Goal: Transaction & Acquisition: Subscribe to service/newsletter

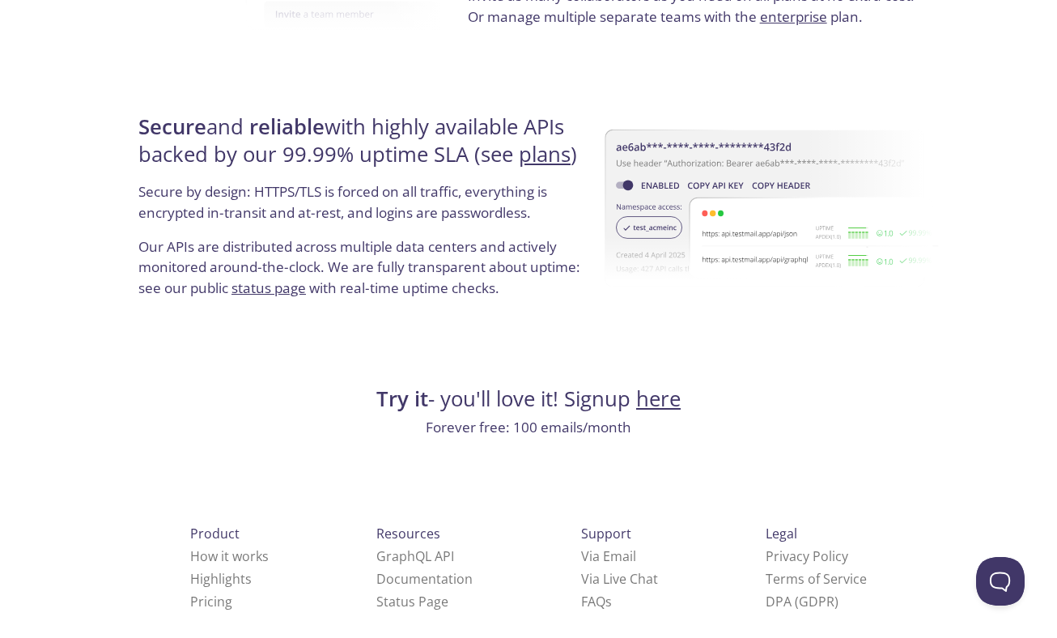
scroll to position [3050, 0]
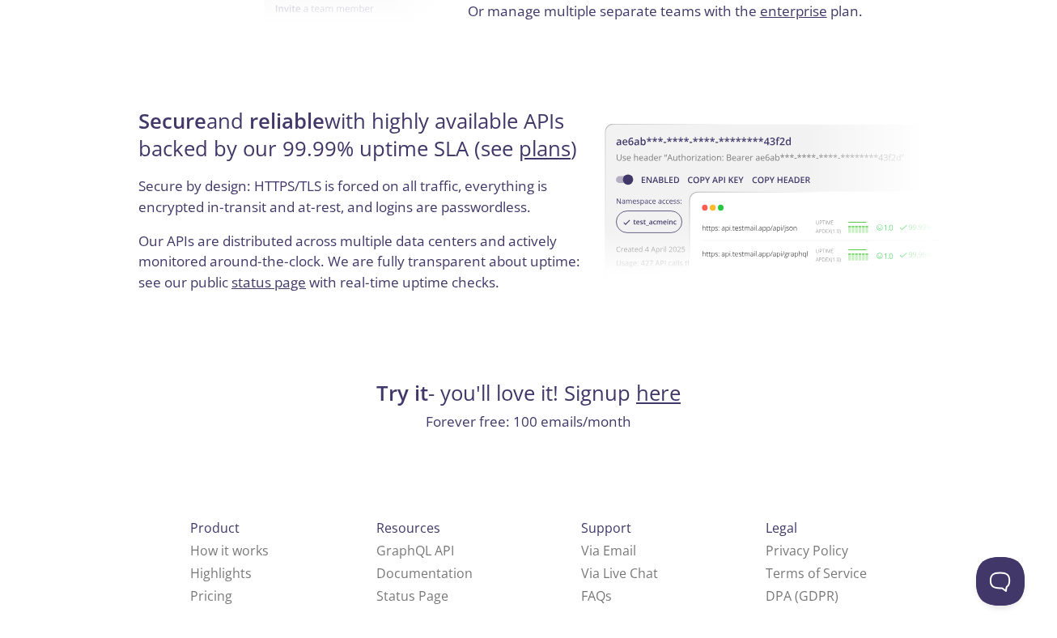
click at [670, 404] on link "here" at bounding box center [658, 393] width 45 height 28
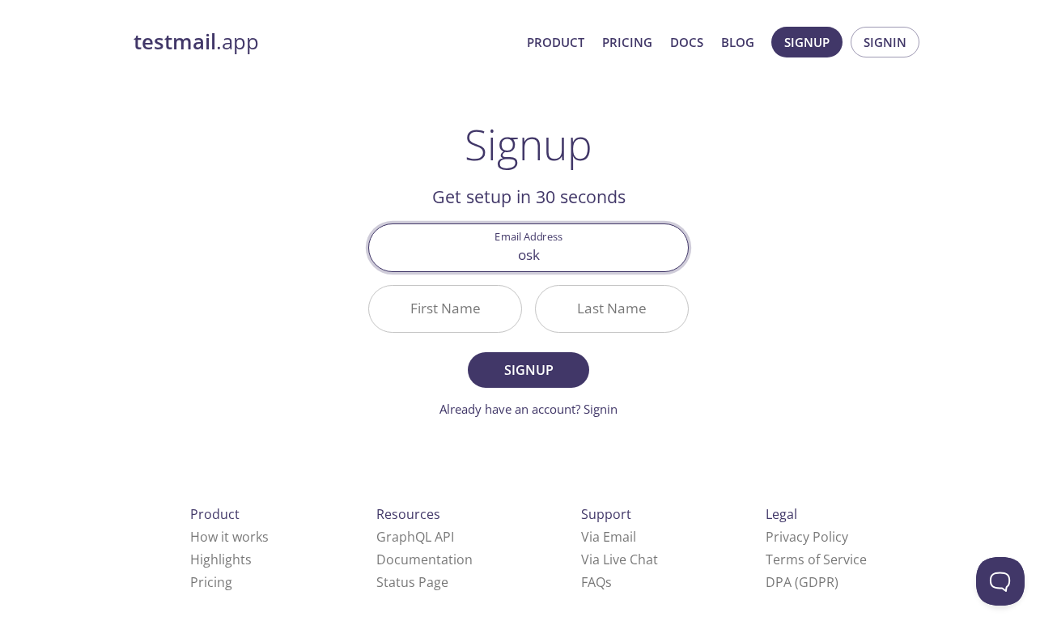
type input "[EMAIL_ADDRESS][DOMAIN_NAME]"
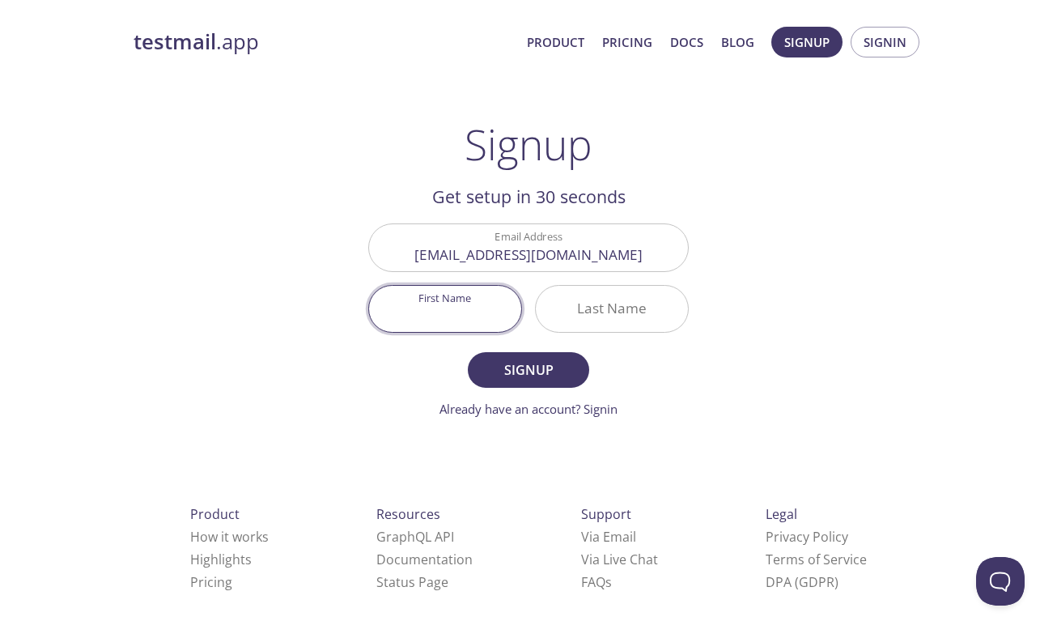
click at [429, 314] on input "First Name" at bounding box center [445, 309] width 152 height 46
type input "Boski"
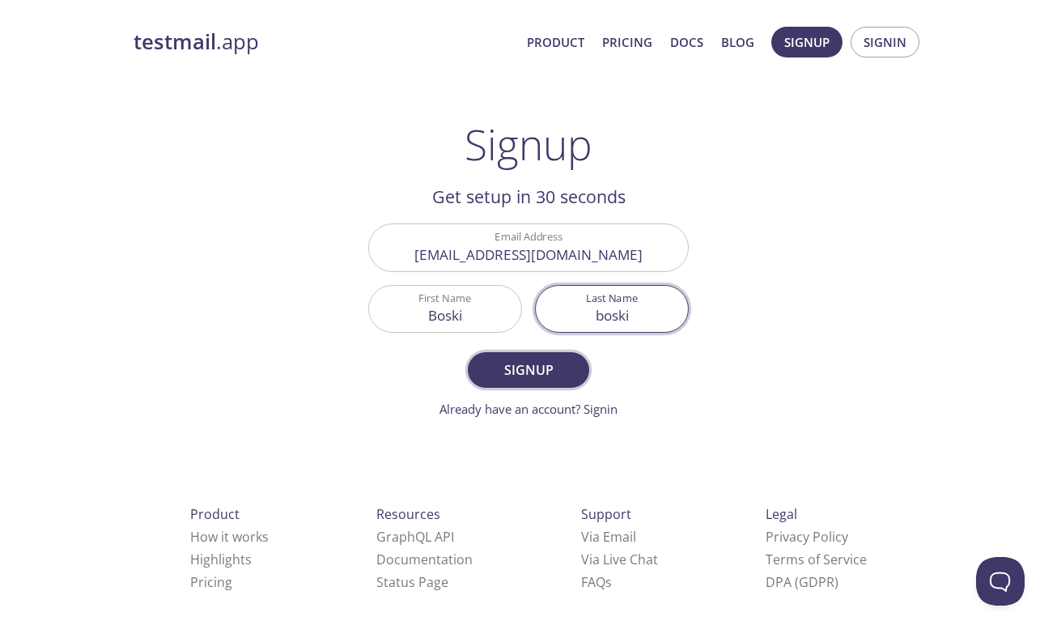
type input "boski"
click at [501, 359] on span "Signup" at bounding box center [529, 370] width 86 height 23
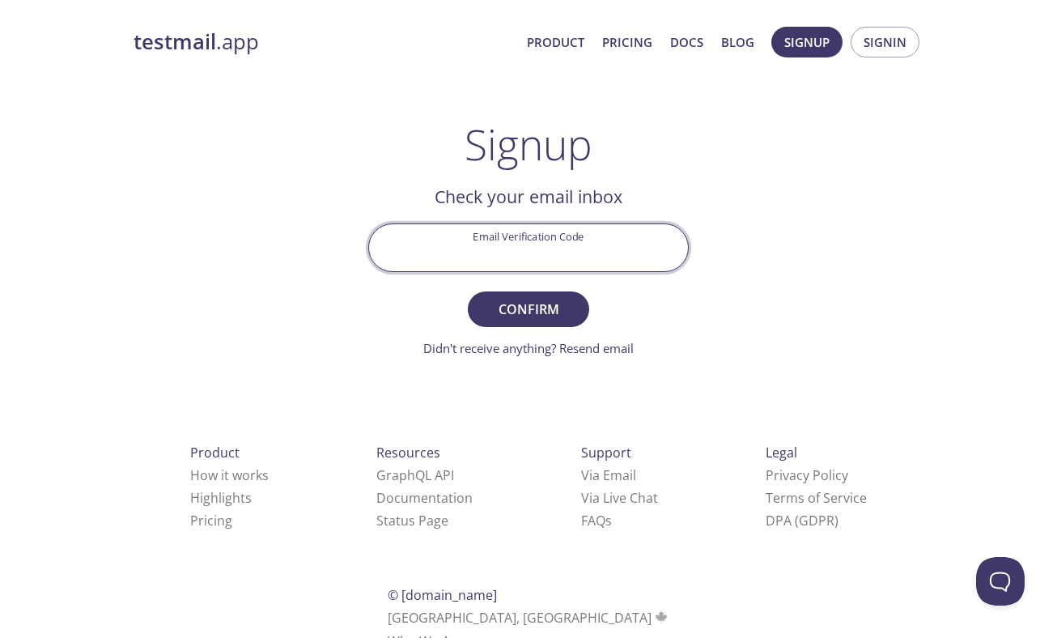
click at [510, 238] on input "Email Verification Code" at bounding box center [528, 247] width 319 height 46
paste input "ADJS5UL"
type input "ADJS5UL"
click at [536, 309] on span "Confirm" at bounding box center [529, 309] width 86 height 23
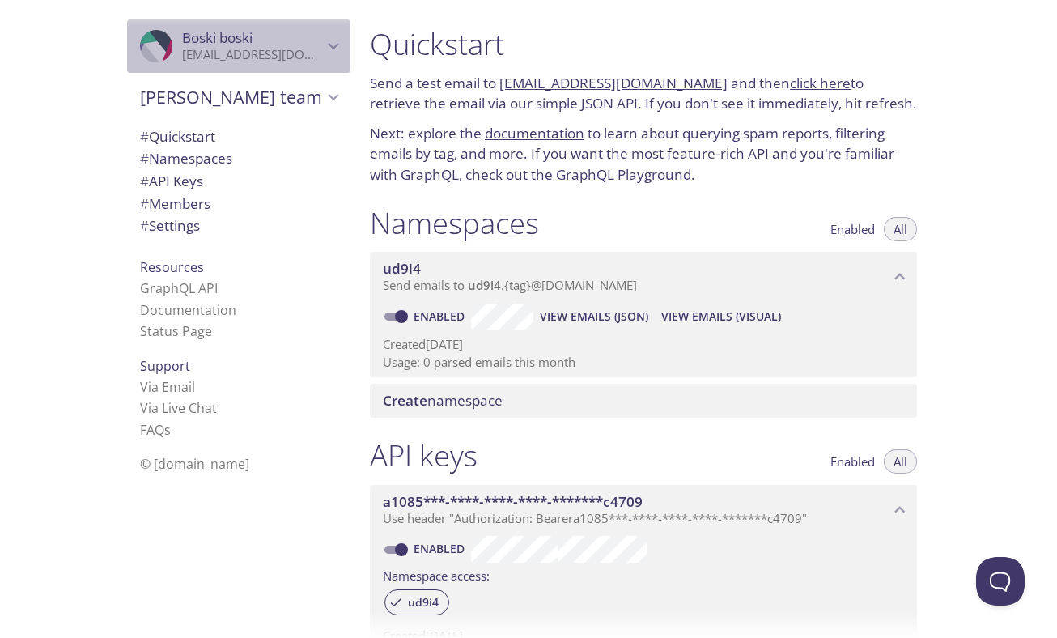
click at [228, 39] on span "Boski boski" at bounding box center [217, 37] width 70 height 19
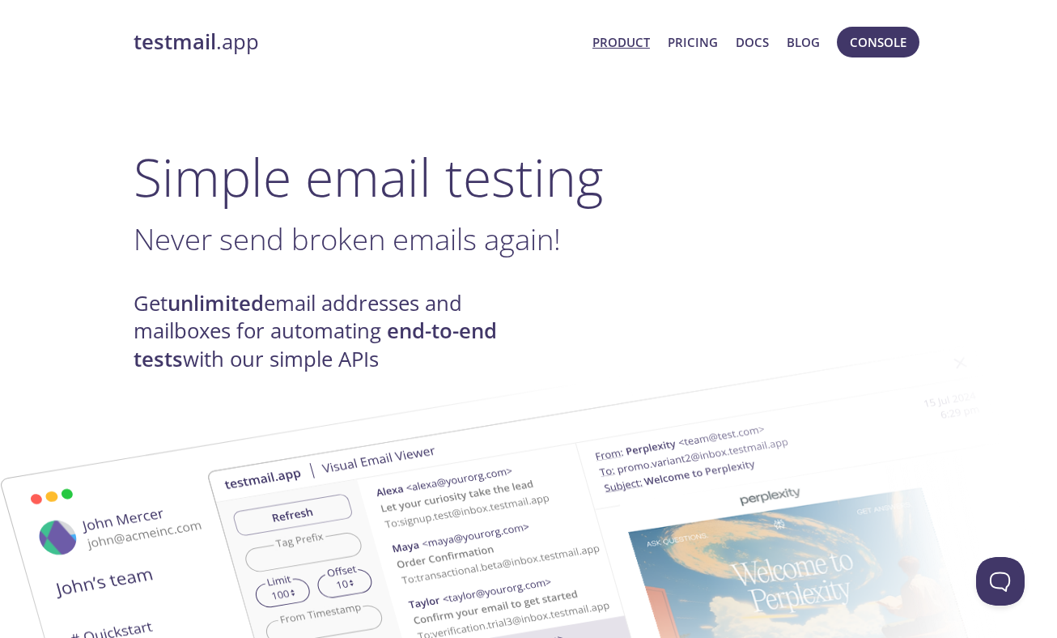
click at [620, 43] on link "Product" at bounding box center [621, 42] width 57 height 21
click at [612, 47] on link "Product" at bounding box center [621, 42] width 57 height 21
click at [326, 185] on h1 "Simple email testing" at bounding box center [529, 177] width 790 height 62
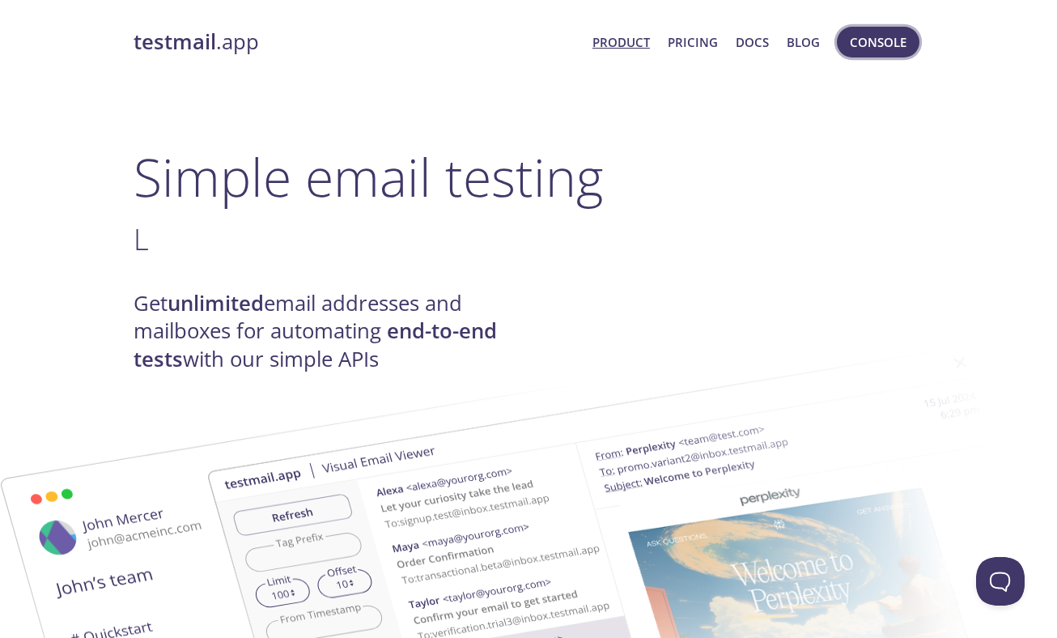
click at [859, 40] on span "Console" at bounding box center [878, 42] width 57 height 21
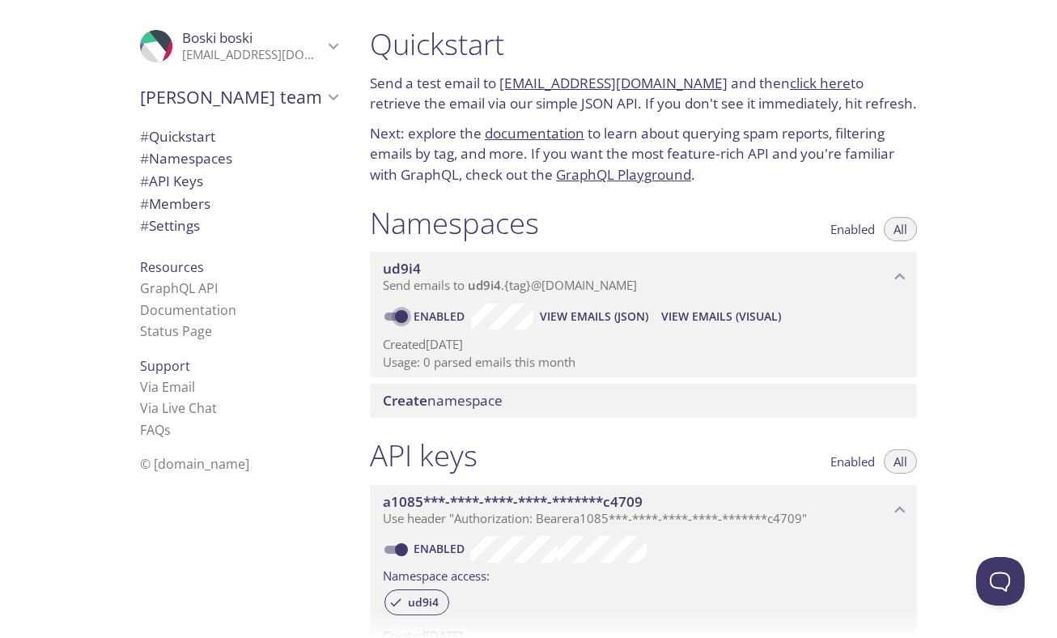
click at [402, 313] on input "Enabled" at bounding box center [401, 316] width 58 height 19
click at [402, 313] on input "Disabled" at bounding box center [388, 316] width 58 height 19
checkbox input "true"
click at [701, 317] on span "View Emails (Visual)" at bounding box center [721, 316] width 120 height 19
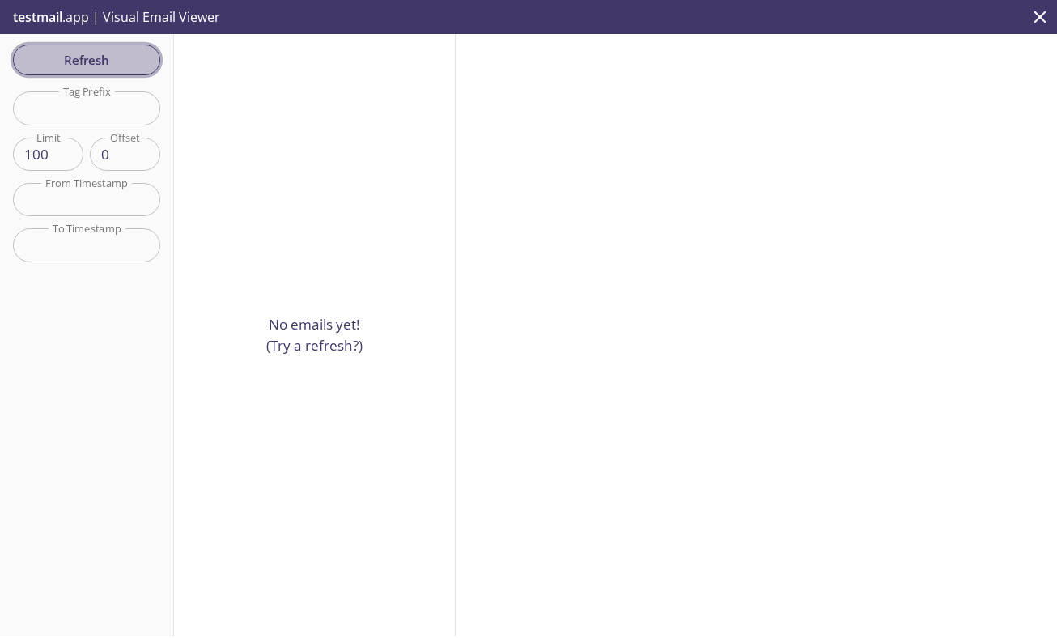
click at [120, 62] on span "Refresh" at bounding box center [86, 59] width 121 height 21
click at [364, 257] on div "No emails yet! (Try a refresh?)" at bounding box center [315, 335] width 282 height 602
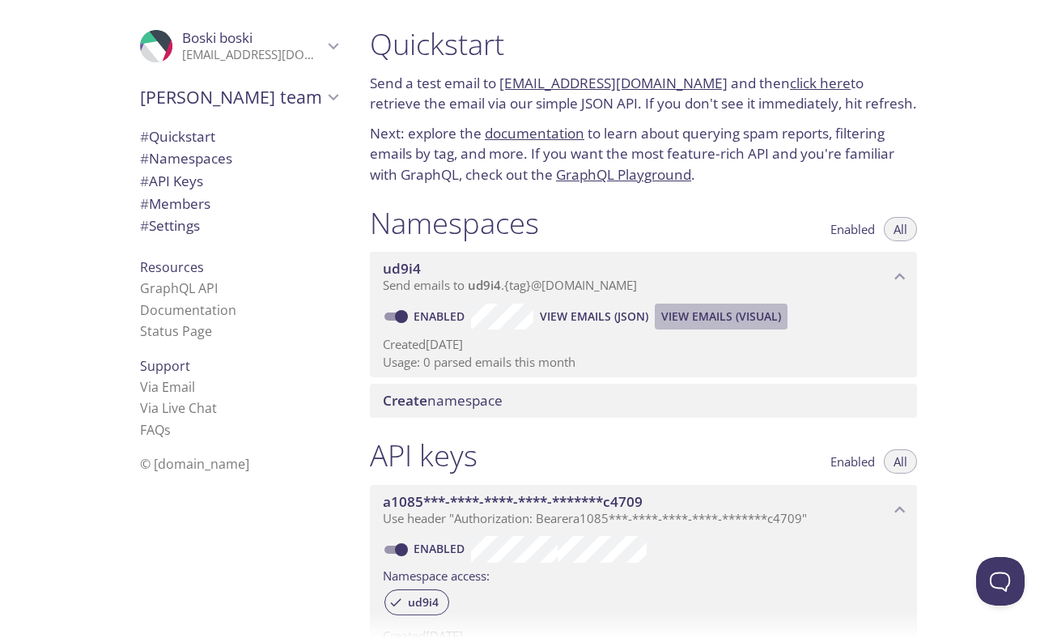
click at [710, 317] on span "View Emails (Visual)" at bounding box center [721, 316] width 120 height 19
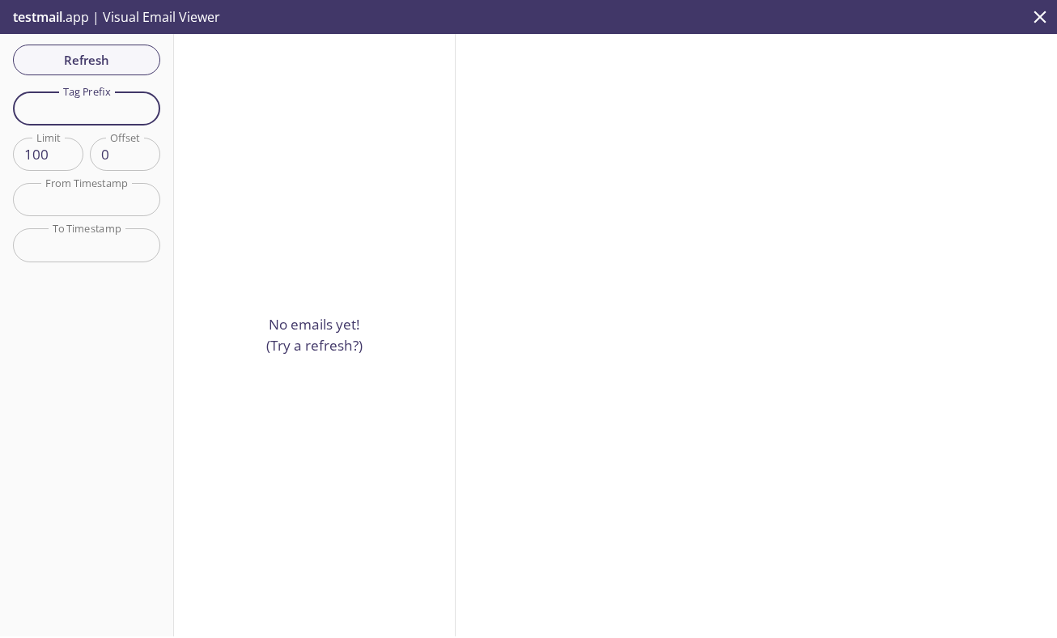
click at [68, 116] on input "text" at bounding box center [86, 107] width 147 height 33
click at [122, 27] on p "testmail .app | Visual Email Viewer" at bounding box center [115, 17] width 230 height 34
click at [28, 15] on span "testmail" at bounding box center [37, 17] width 49 height 18
click at [1041, 16] on icon "close" at bounding box center [1041, 17] width 12 height 12
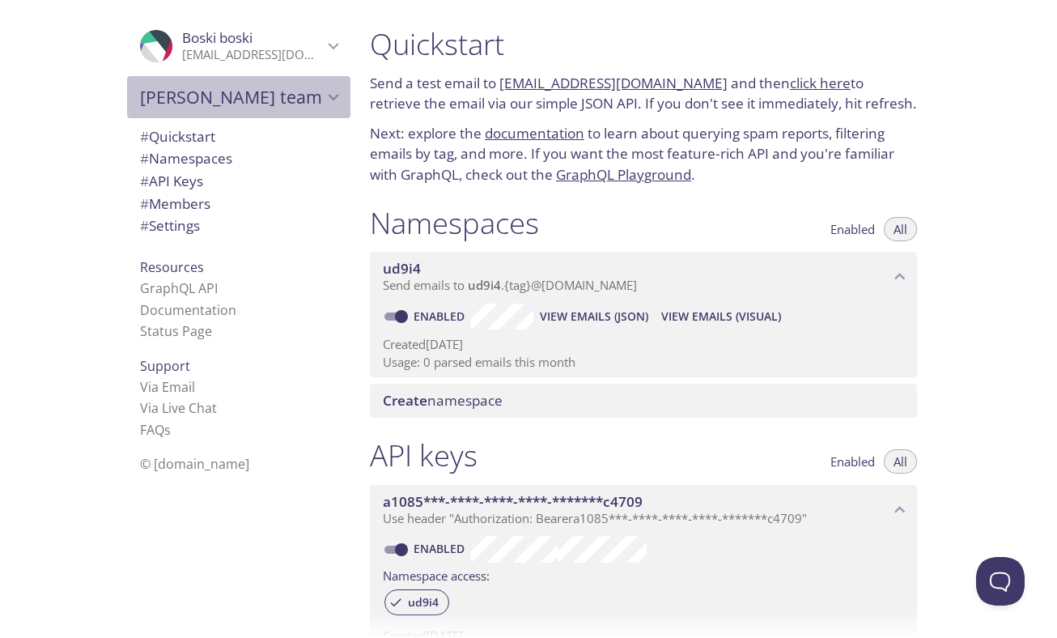
click at [197, 103] on span "[PERSON_NAME] team" at bounding box center [231, 97] width 183 height 23
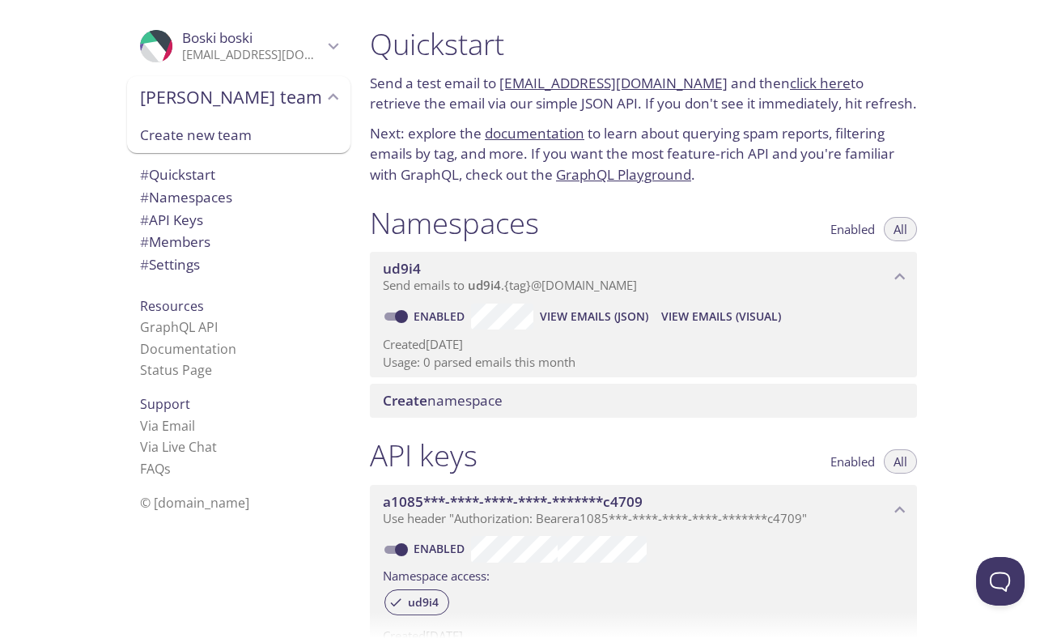
click at [801, 86] on link "click here" at bounding box center [820, 83] width 61 height 19
click at [168, 263] on span "# Settings" at bounding box center [170, 264] width 60 height 19
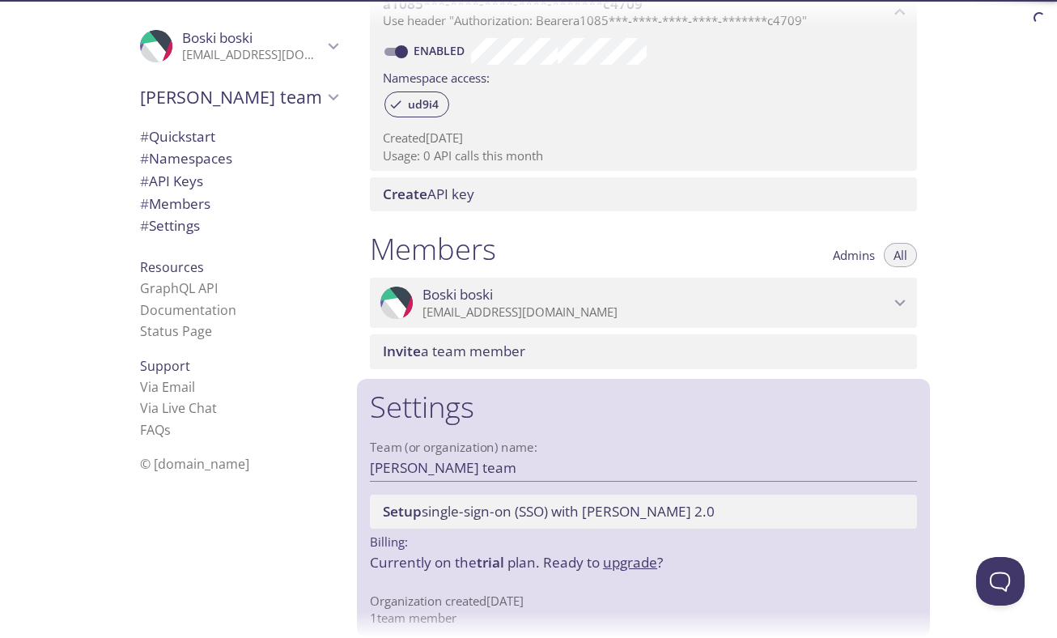
scroll to position [513, 0]
